Goal: Task Accomplishment & Management: Manage account settings

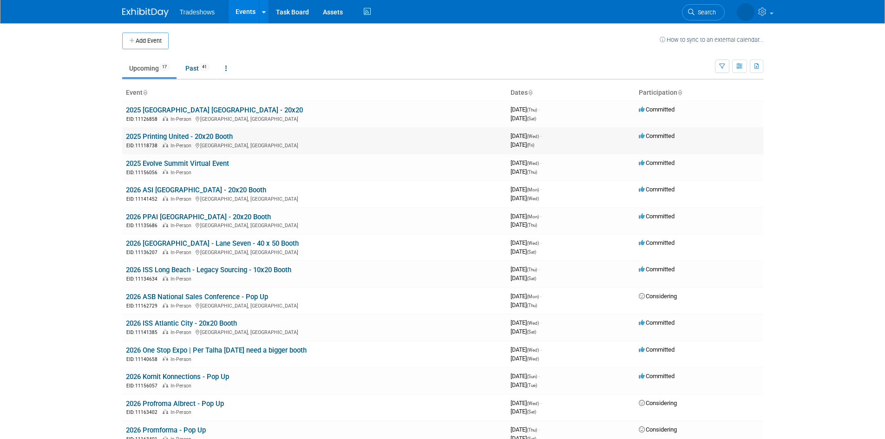
click at [176, 135] on link "2025 Printing United - 20x20 Booth" at bounding box center [179, 136] width 107 height 8
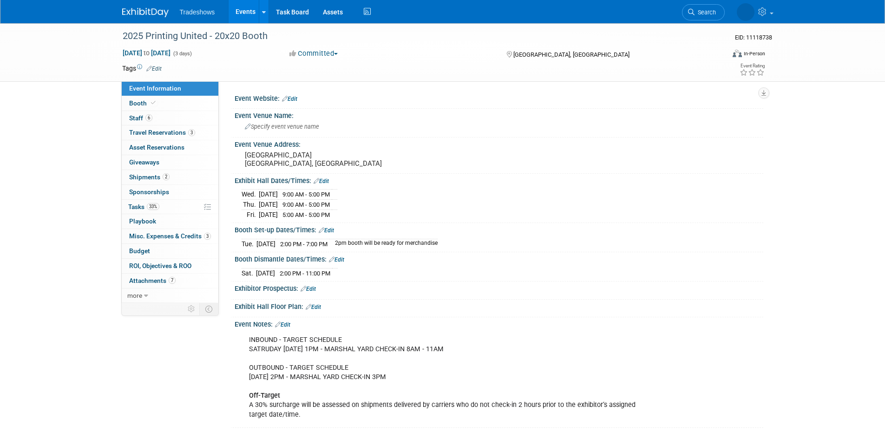
click at [231, 10] on link "Events" at bounding box center [245, 11] width 34 height 23
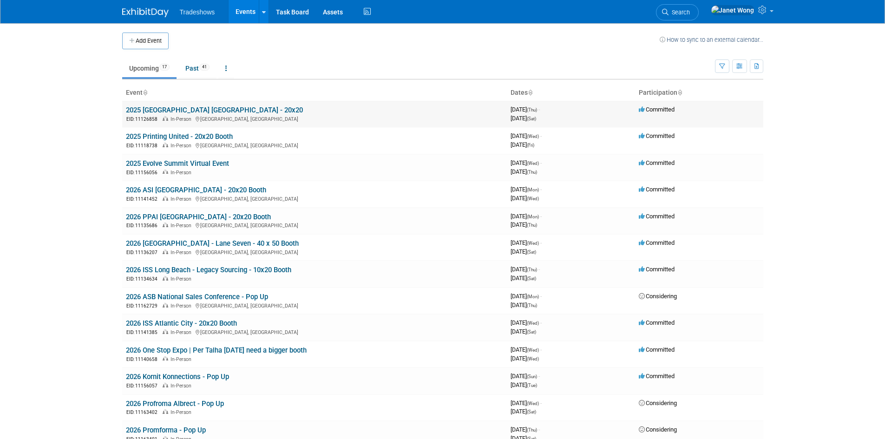
click at [154, 112] on link "2025 [GEOGRAPHIC_DATA] [GEOGRAPHIC_DATA] - 20x20" at bounding box center [214, 110] width 177 height 8
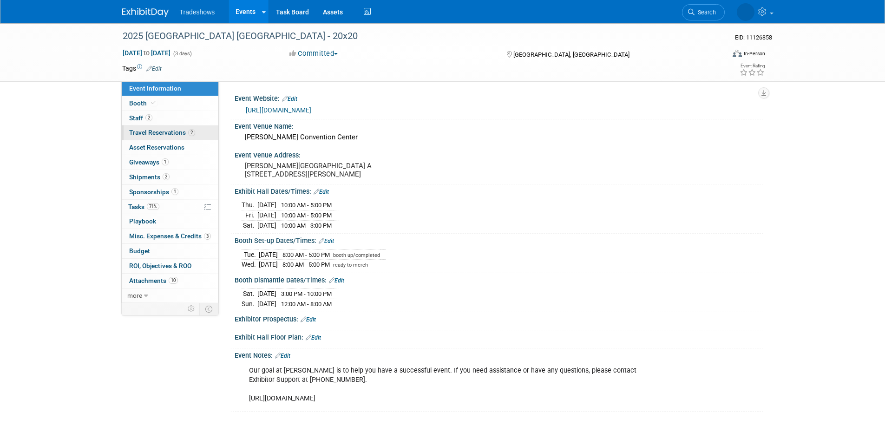
click at [150, 130] on span "Travel Reservations 2" at bounding box center [162, 132] width 66 height 7
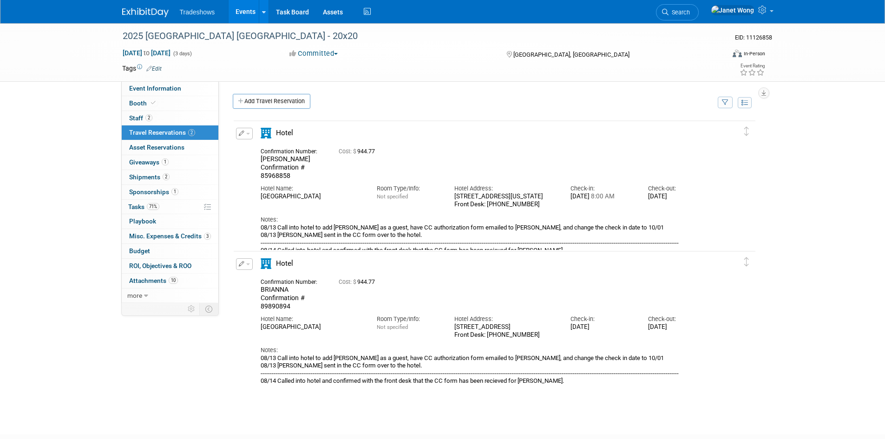
click at [240, 10] on link "Events" at bounding box center [245, 11] width 34 height 23
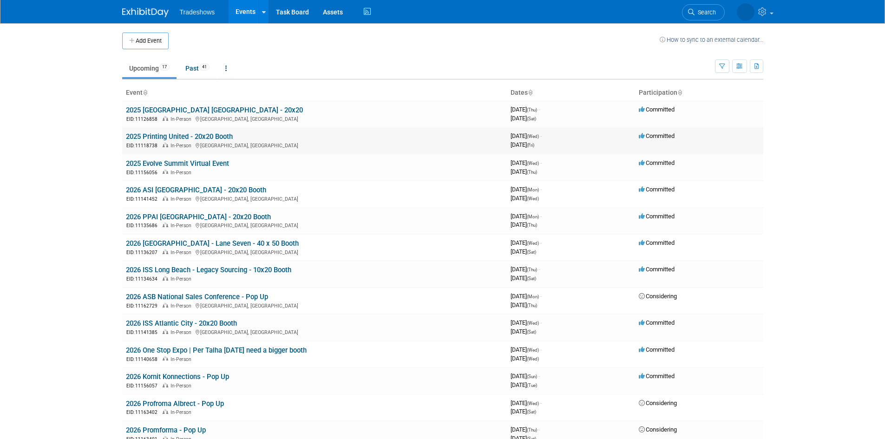
click at [189, 135] on link "2025 Printing United - 20x20 Booth" at bounding box center [179, 136] width 107 height 8
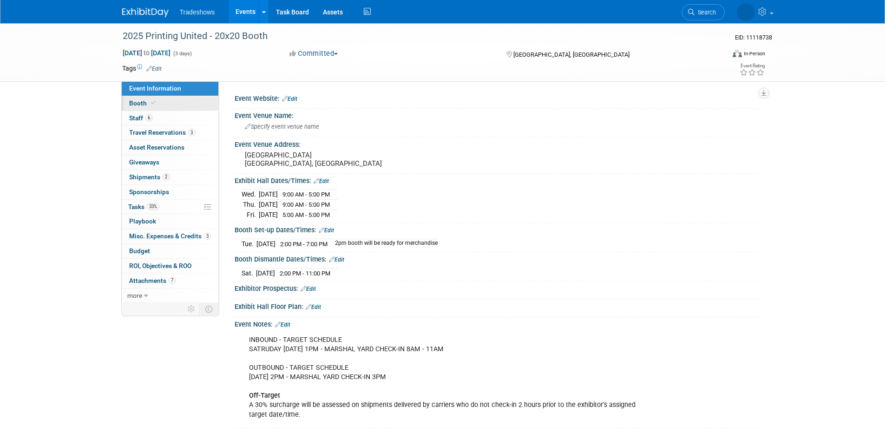
click at [152, 104] on icon at bounding box center [153, 102] width 5 height 5
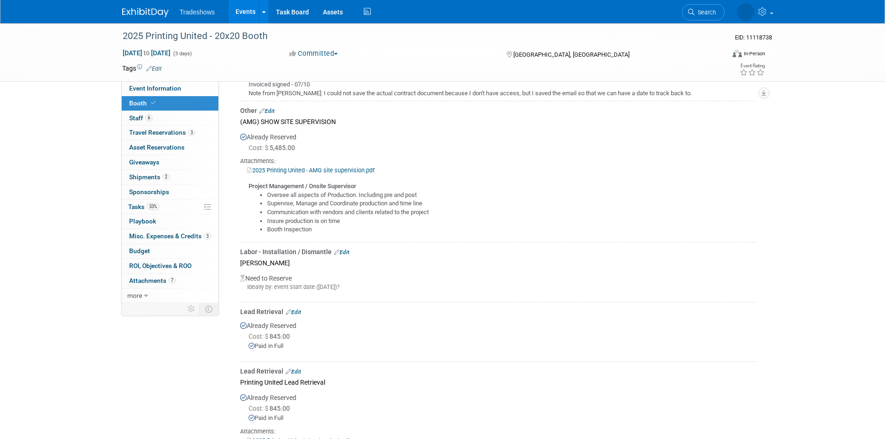
scroll to position [279, 0]
click at [341, 247] on link "Edit" at bounding box center [341, 249] width 15 height 7
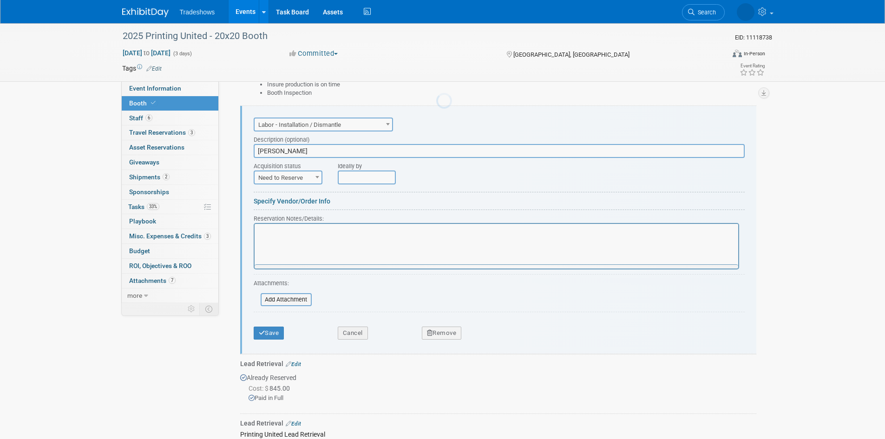
scroll to position [0, 0]
click at [283, 302] on input "file" at bounding box center [255, 299] width 111 height 11
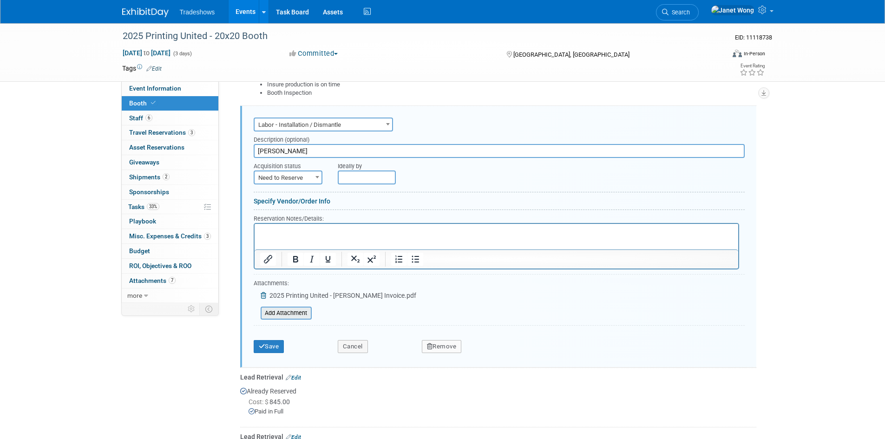
click at [300, 311] on input "file" at bounding box center [255, 312] width 111 height 11
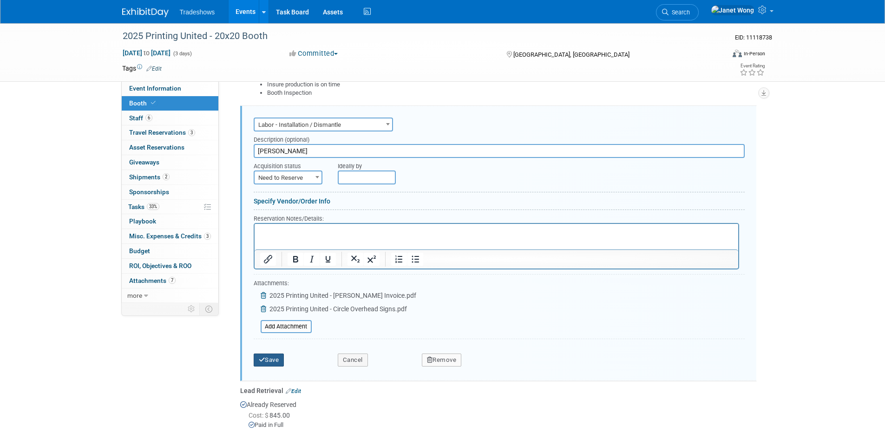
click at [271, 358] on button "Save" at bounding box center [269, 359] width 31 height 13
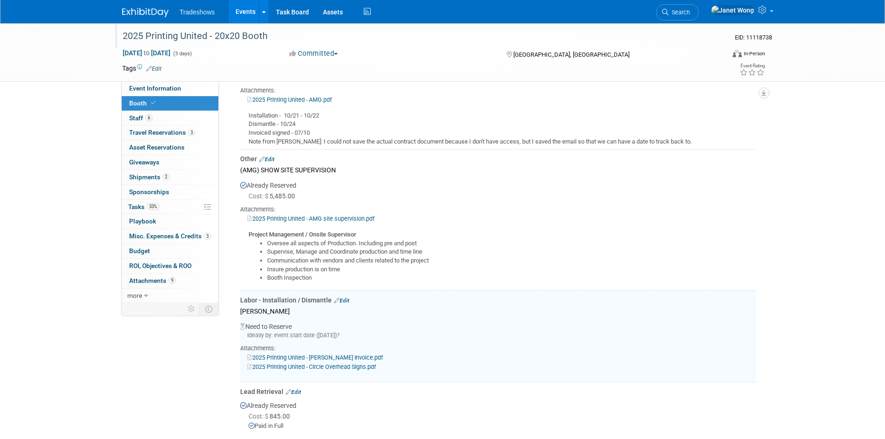
scroll to position [227, 0]
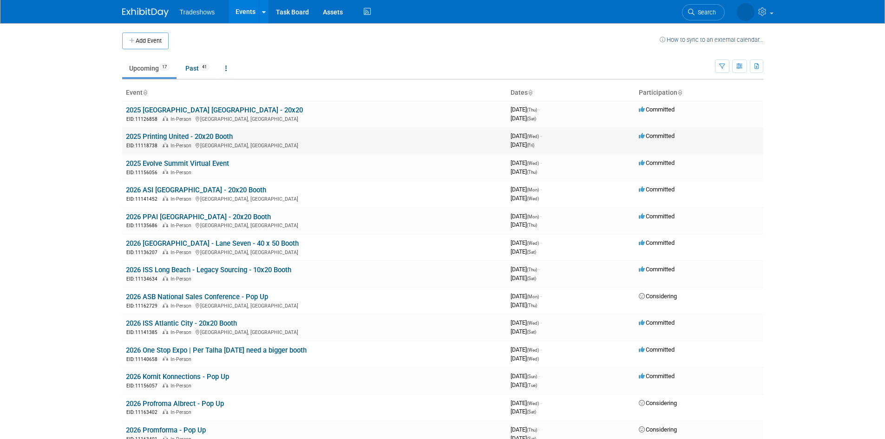
click at [167, 136] on link "2025 Printing United - 20x20 Booth" at bounding box center [179, 136] width 107 height 8
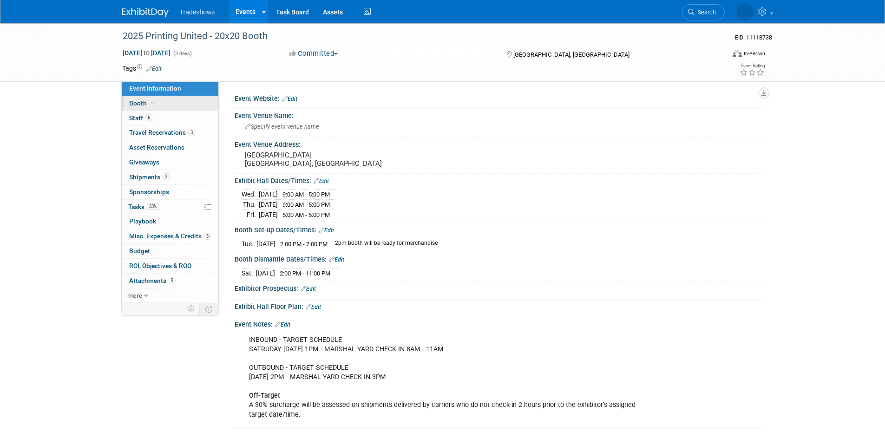
click at [168, 102] on link "Booth" at bounding box center [170, 103] width 97 height 14
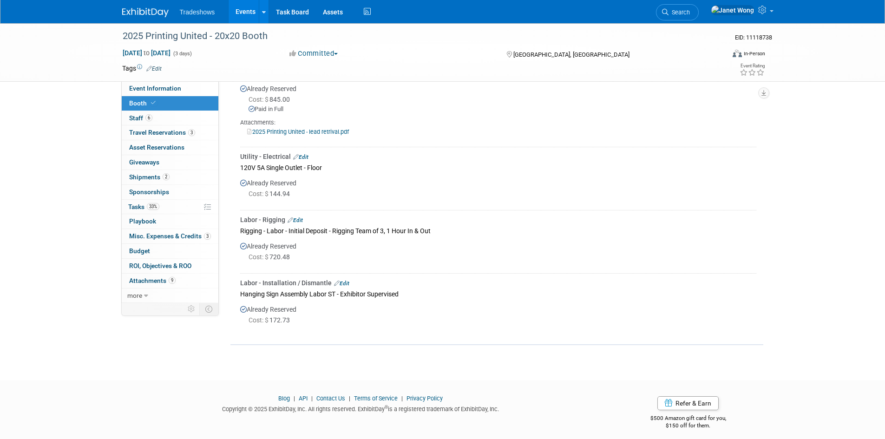
scroll to position [623, 0]
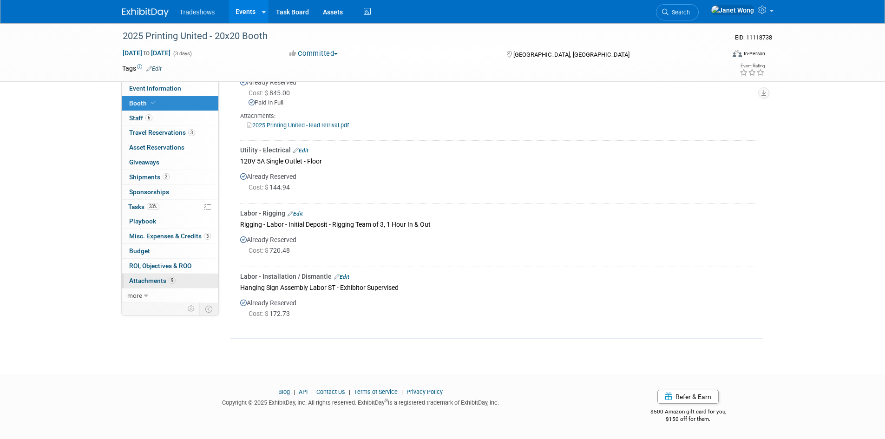
click at [168, 277] on span "Attachments 9" at bounding box center [152, 280] width 46 height 7
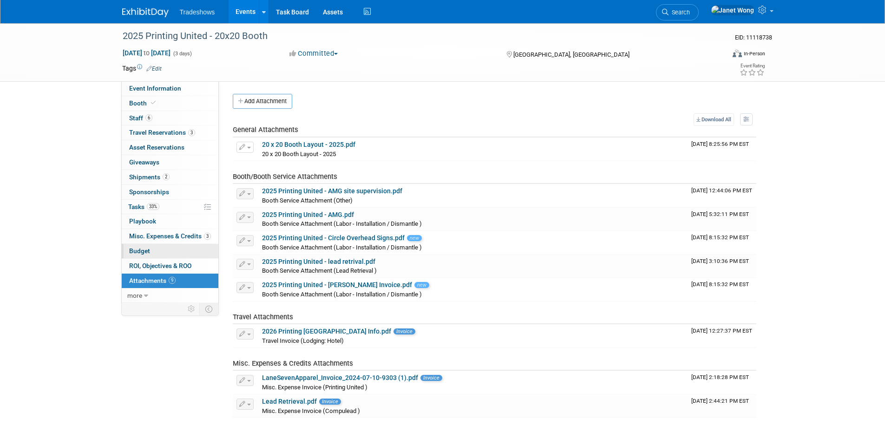
click at [185, 253] on link "Budget" at bounding box center [170, 251] width 97 height 14
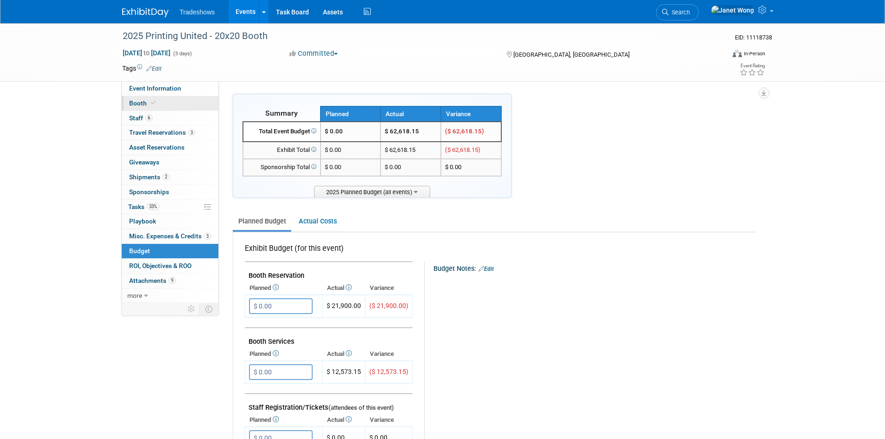
click at [179, 109] on link "Booth" at bounding box center [170, 103] width 97 height 14
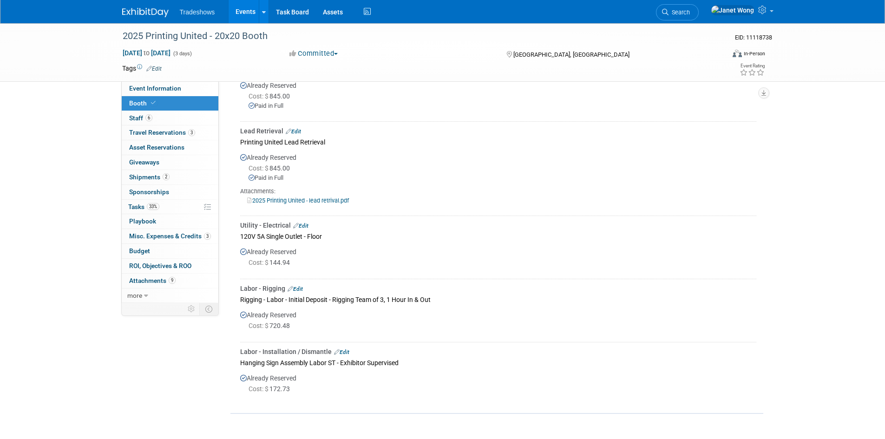
scroll to position [557, 0]
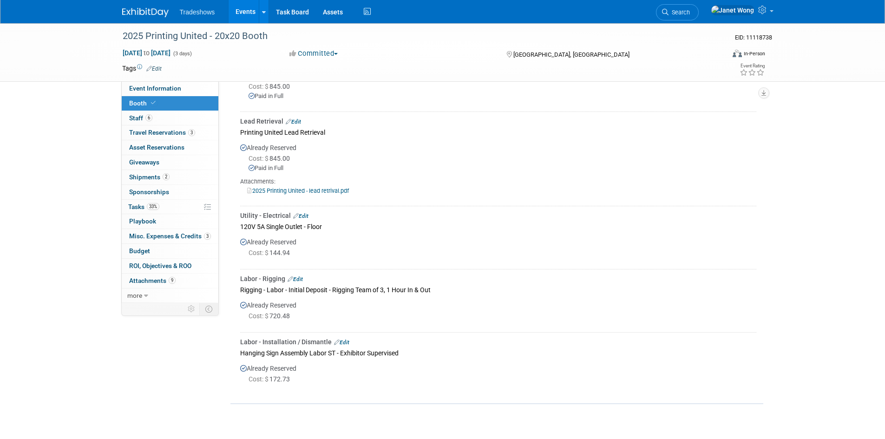
click at [301, 216] on link "Edit" at bounding box center [300, 216] width 15 height 7
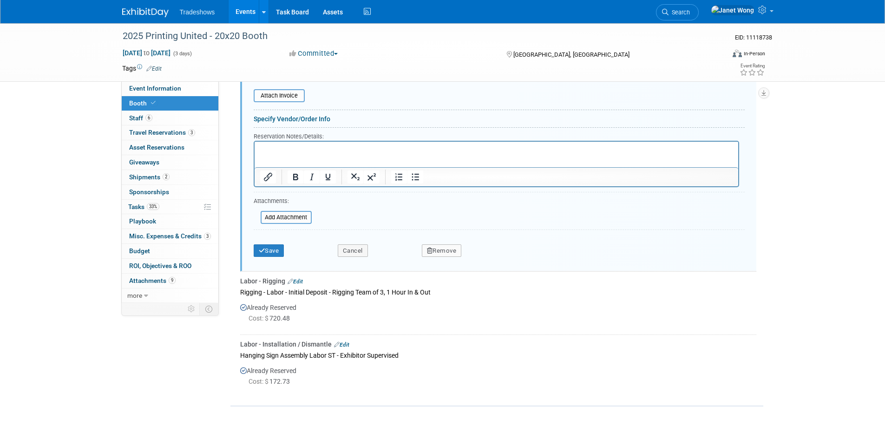
scroll to position [890, 0]
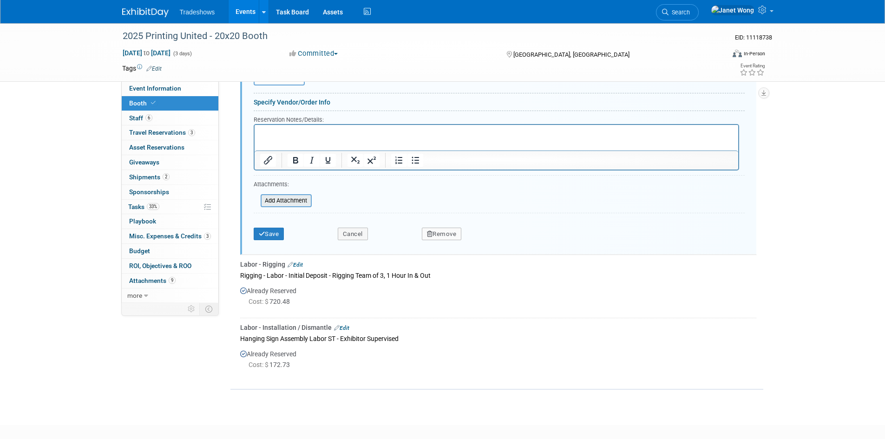
click at [271, 204] on input "file" at bounding box center [255, 200] width 111 height 11
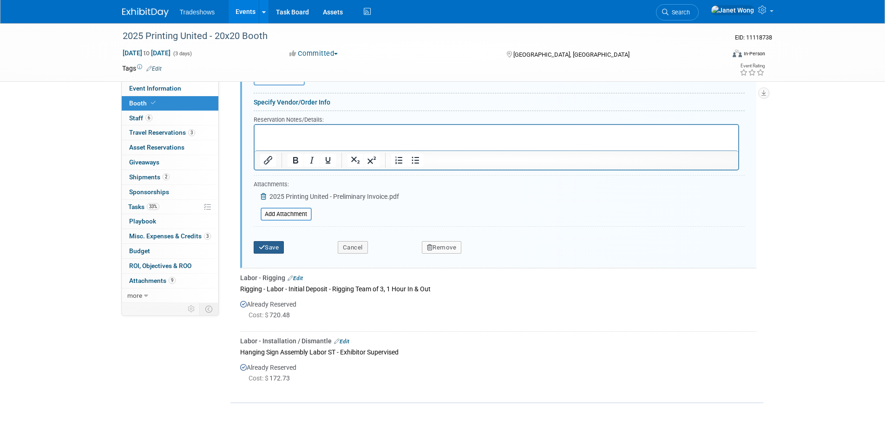
click at [271, 249] on button "Save" at bounding box center [269, 247] width 31 height 13
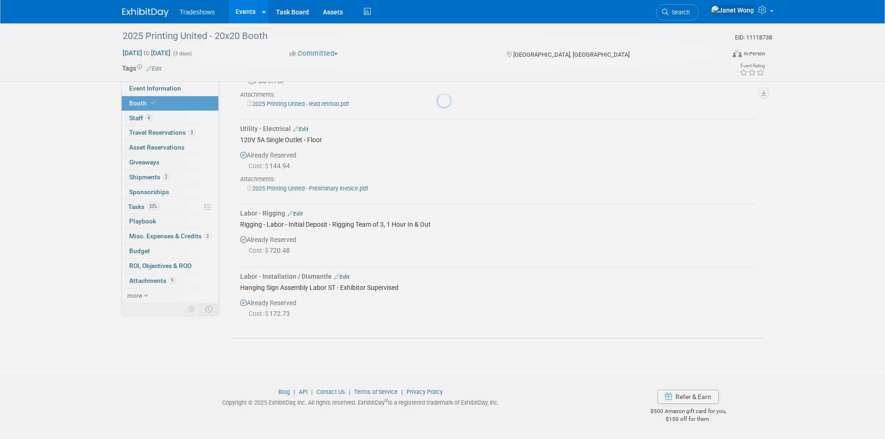
scroll to position [644, 0]
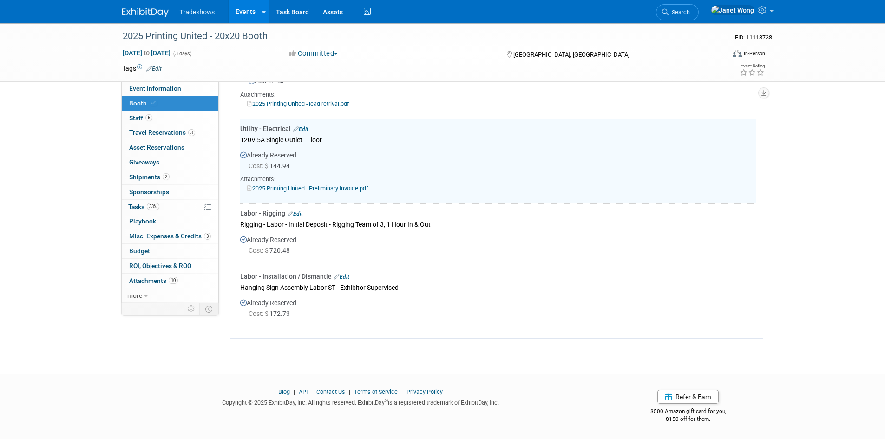
click at [301, 214] on link "Edit" at bounding box center [294, 213] width 15 height 7
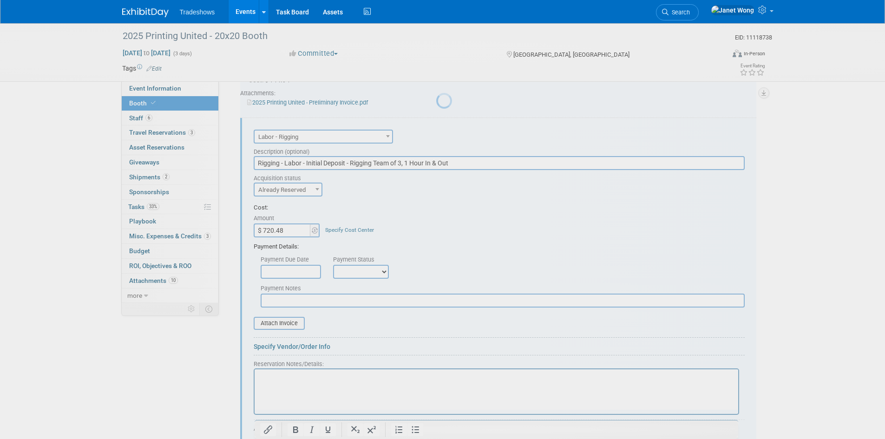
scroll to position [0, 0]
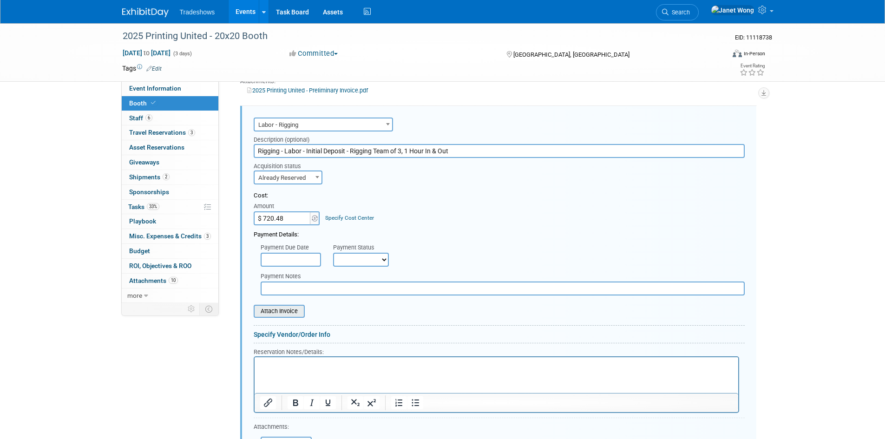
click at [277, 316] on input "file" at bounding box center [248, 311] width 111 height 11
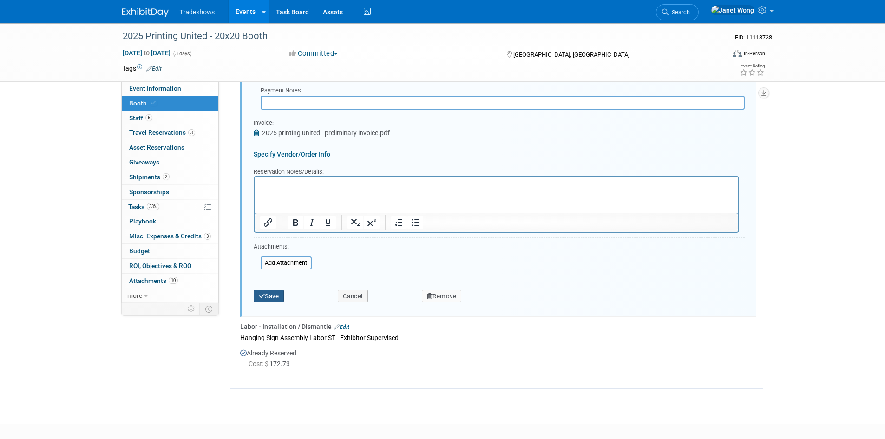
click at [261, 295] on icon "submit" at bounding box center [262, 296] width 7 height 6
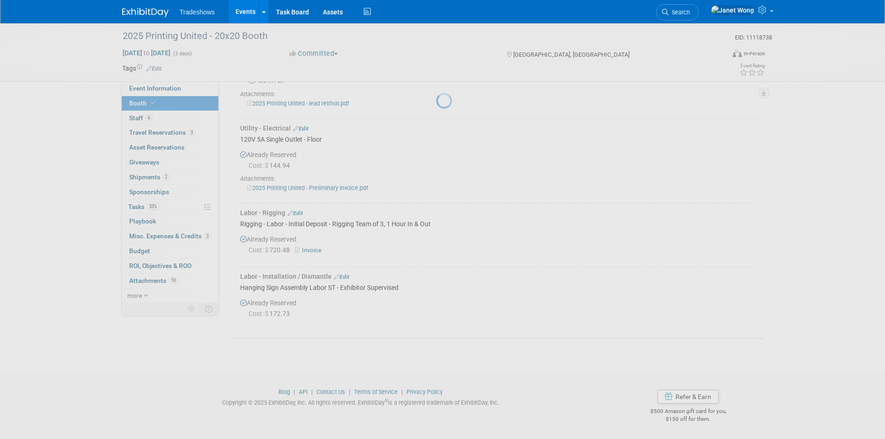
scroll to position [644, 0]
